Goal: Check status: Check status

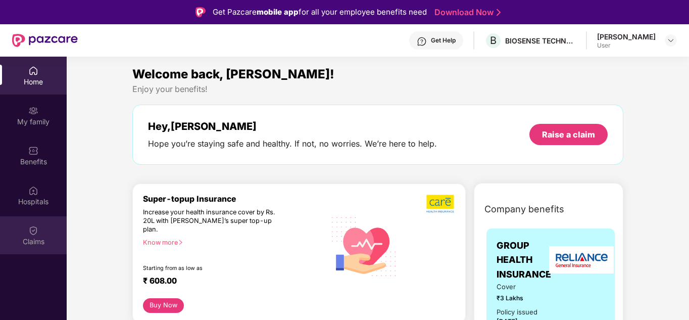
click at [26, 232] on div "Claims" at bounding box center [33, 235] width 67 height 38
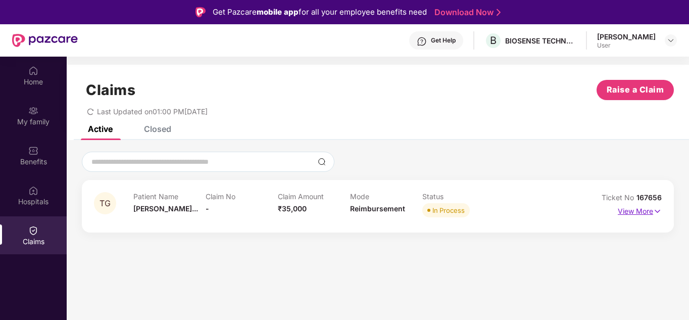
click at [642, 211] on p "View More" at bounding box center [640, 210] width 44 height 14
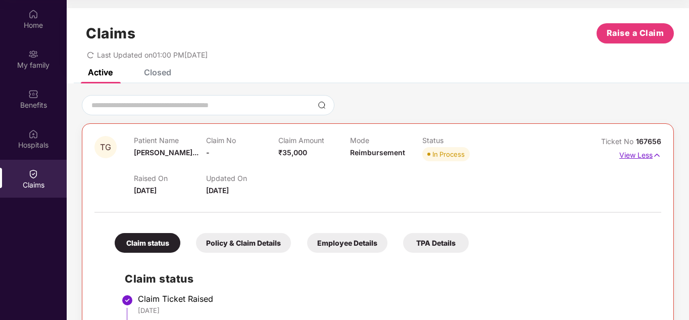
click at [639, 158] on p "View Less" at bounding box center [640, 154] width 42 height 14
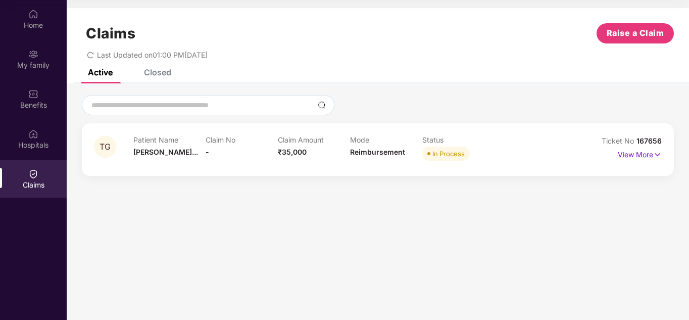
click at [639, 155] on p "View More" at bounding box center [640, 154] width 44 height 14
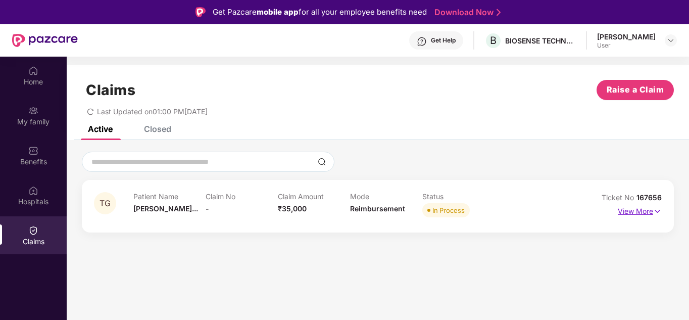
click at [642, 210] on p "View More" at bounding box center [640, 210] width 44 height 14
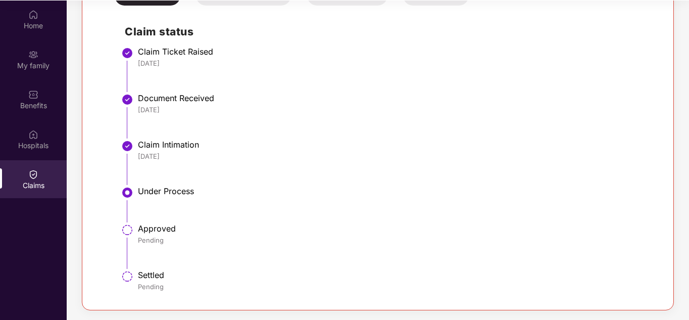
scroll to position [57, 0]
